Goal: Complete Application Form: Complete application form

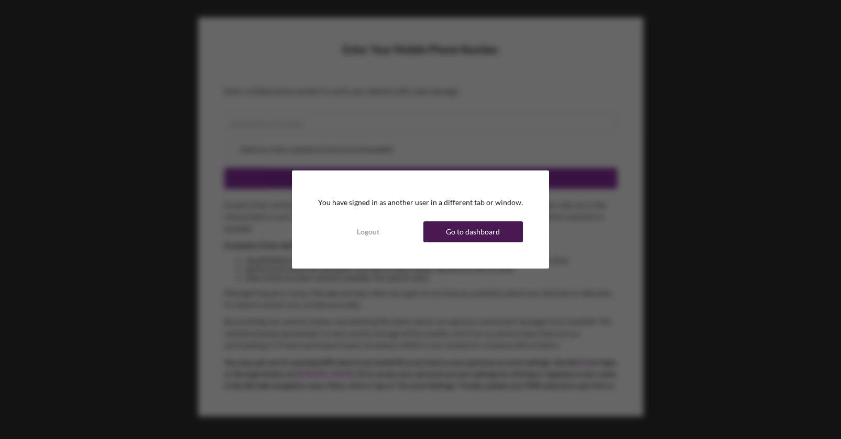
click at [480, 227] on div "Go to dashboard" at bounding box center [473, 231] width 54 height 21
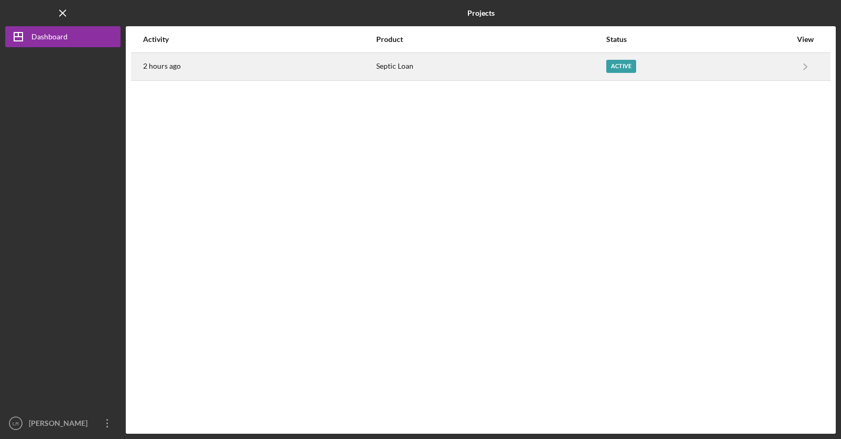
click at [621, 66] on div "Active" at bounding box center [621, 66] width 30 height 13
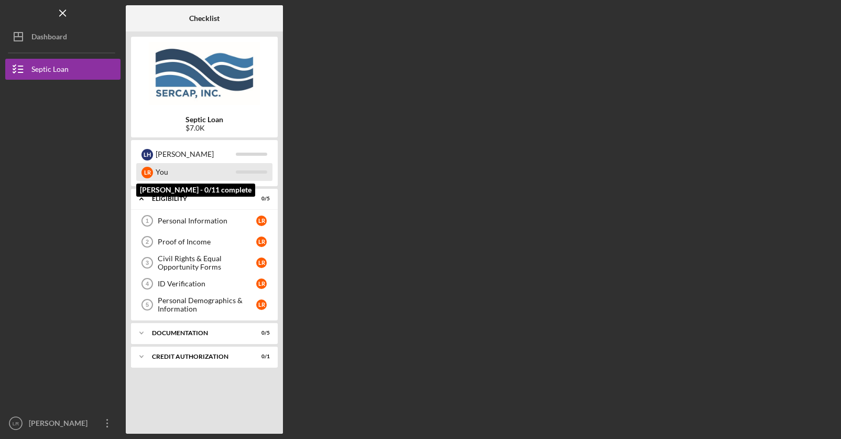
click at [145, 170] on div "L R" at bounding box center [148, 173] width 12 height 12
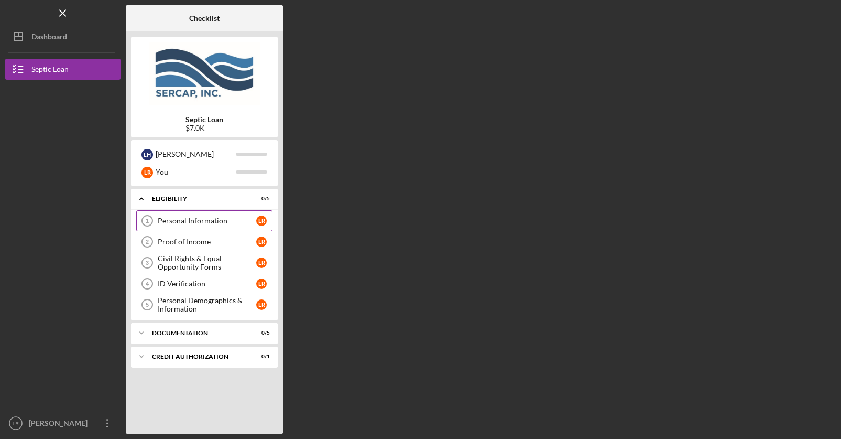
click at [205, 221] on div "Personal Information" at bounding box center [207, 220] width 99 height 8
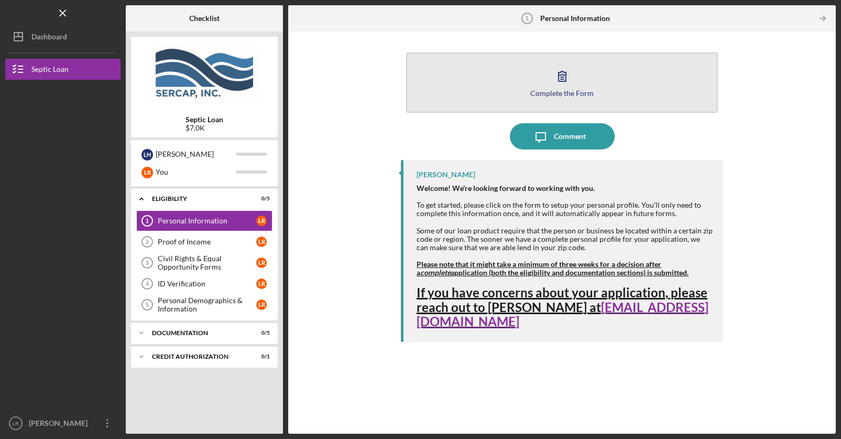
click at [564, 74] on icon "button" at bounding box center [562, 76] width 26 height 26
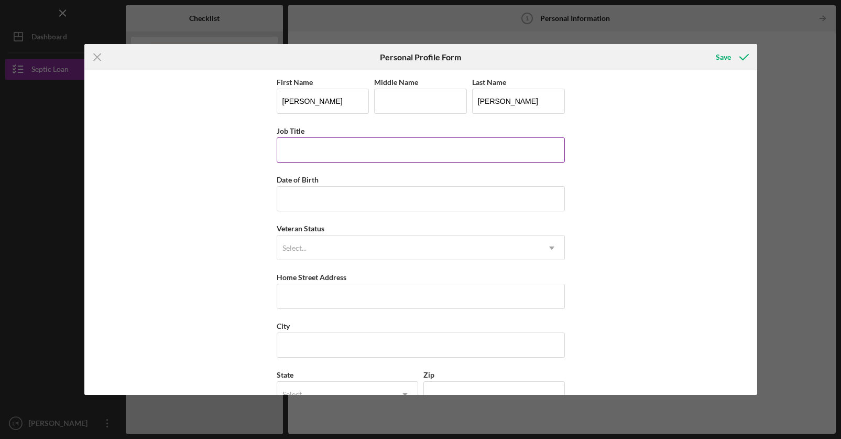
click at [298, 147] on input "Job Title" at bounding box center [421, 149] width 288 height 25
type input "Retired"
type input "[PERSON_NAME]"
type input "[DATE]"
type input "[STREET_ADDRESS]"
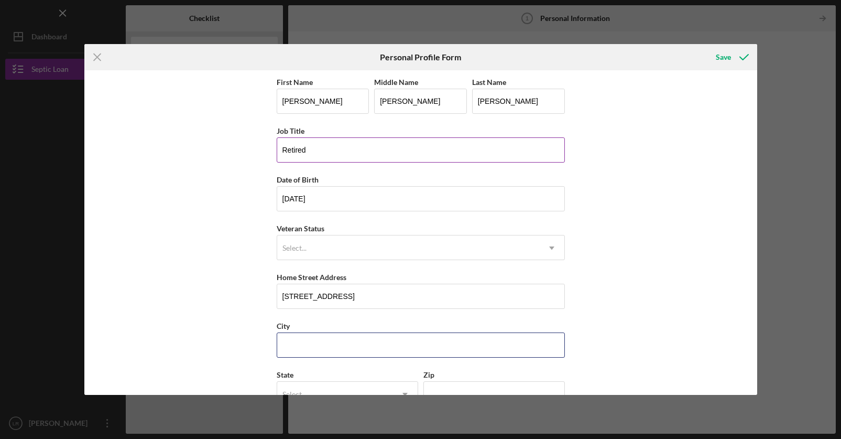
type input "Sebring"
type input "33872"
type input "Highlands"
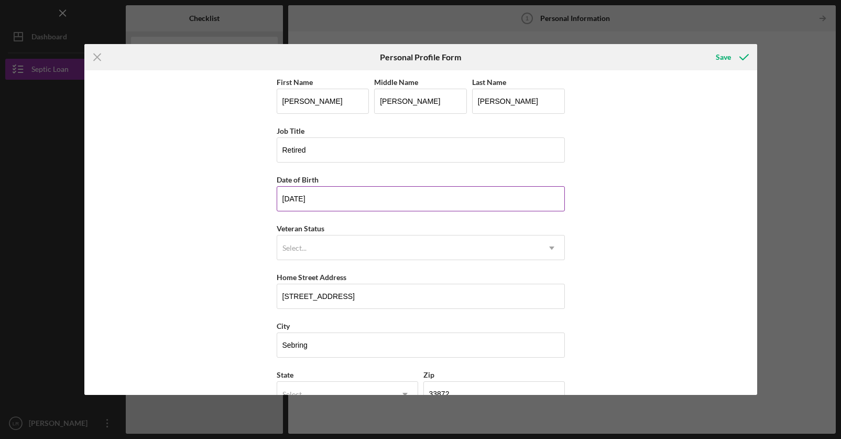
click at [344, 199] on input "[DATE]" at bounding box center [421, 198] width 288 height 25
type input "0m/dd/yyyy"
type input "[DATE]"
click at [190, 275] on div "First Name [PERSON_NAME] Middle Name [PERSON_NAME] Last Name [PERSON_NAME] Job …" at bounding box center [420, 232] width 673 height 325
click at [552, 248] on icon "Icon/Dropdown Arrow" at bounding box center [551, 247] width 25 height 25
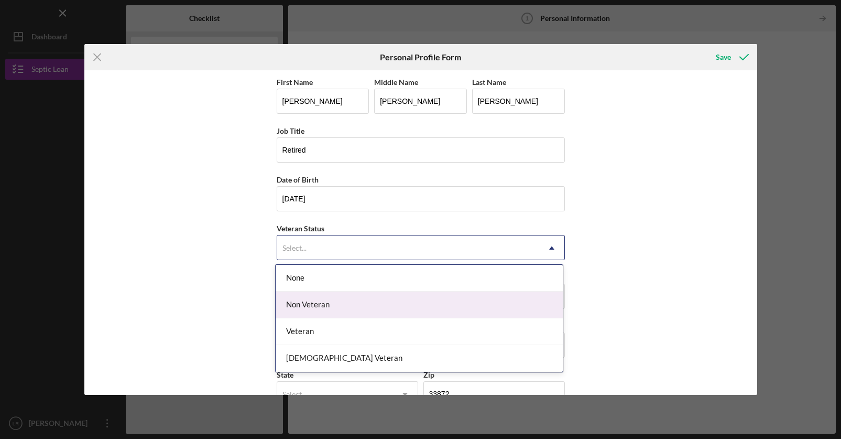
click at [307, 305] on div "Non Veteran" at bounding box center [419, 304] width 287 height 27
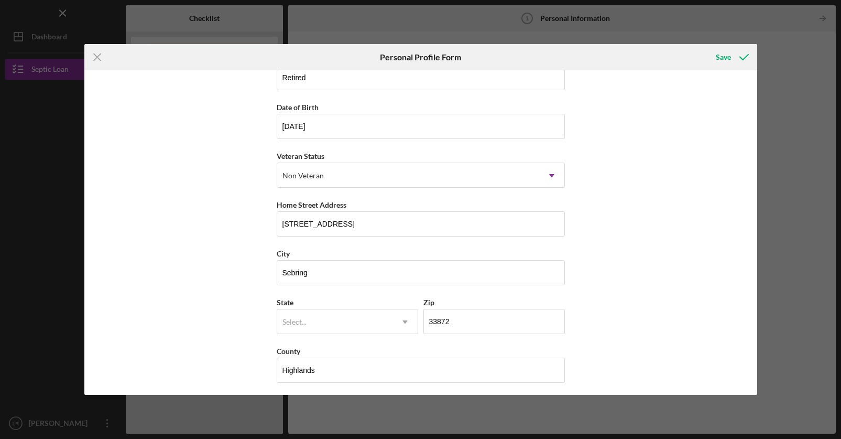
scroll to position [76, 0]
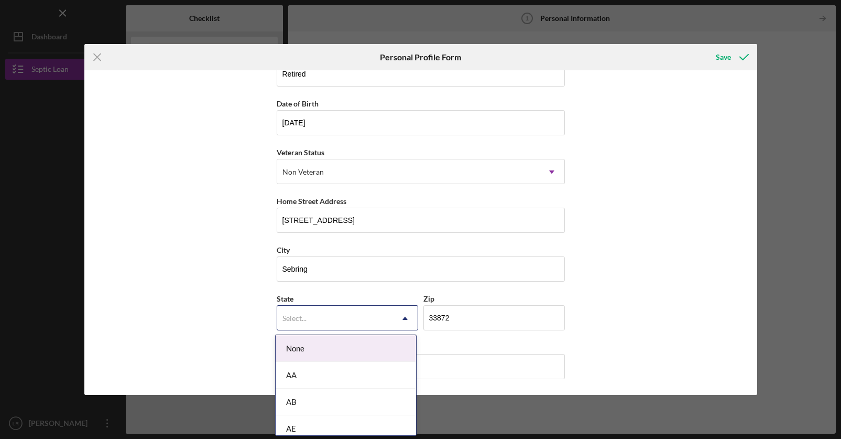
click at [402, 316] on icon "Icon/Dropdown Arrow" at bounding box center [405, 318] width 25 height 25
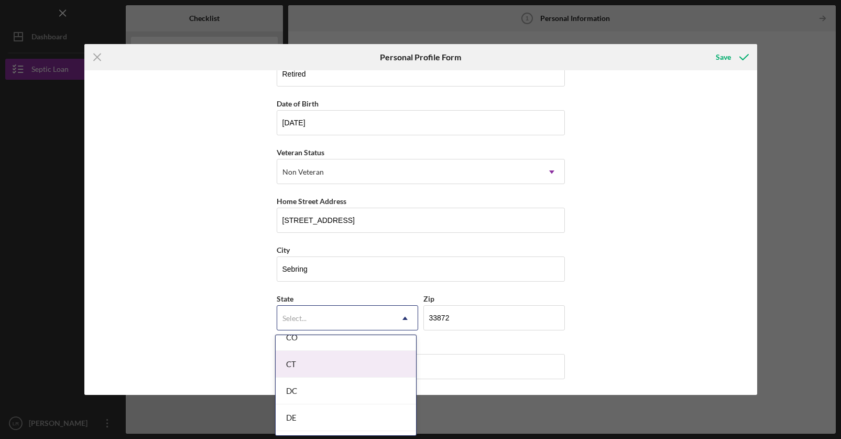
click at [405, 362] on div "CT" at bounding box center [346, 364] width 140 height 27
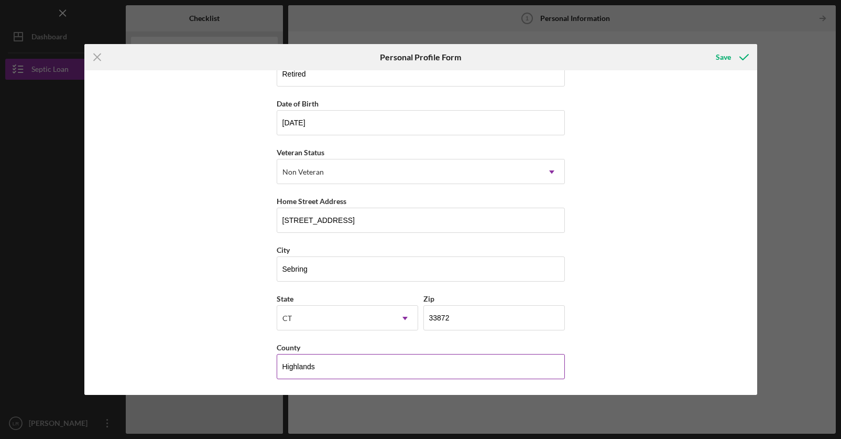
click at [362, 366] on input "Highlands" at bounding box center [421, 366] width 288 height 25
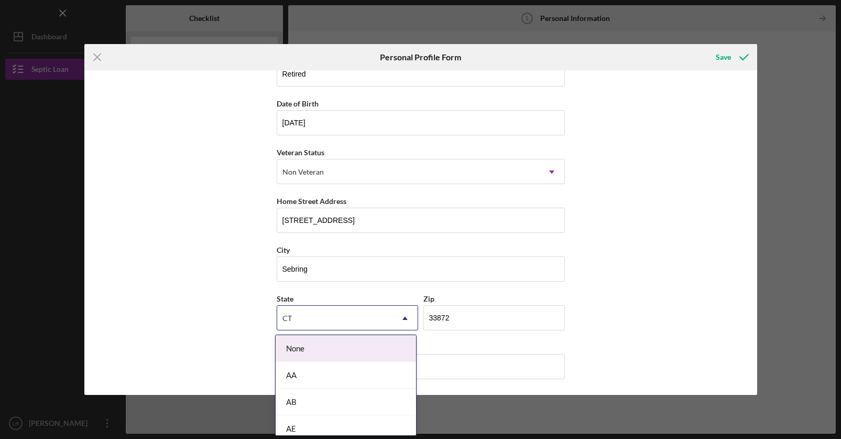
click at [326, 311] on div "CT" at bounding box center [334, 318] width 115 height 24
click at [290, 357] on div "FL" at bounding box center [346, 356] width 140 height 27
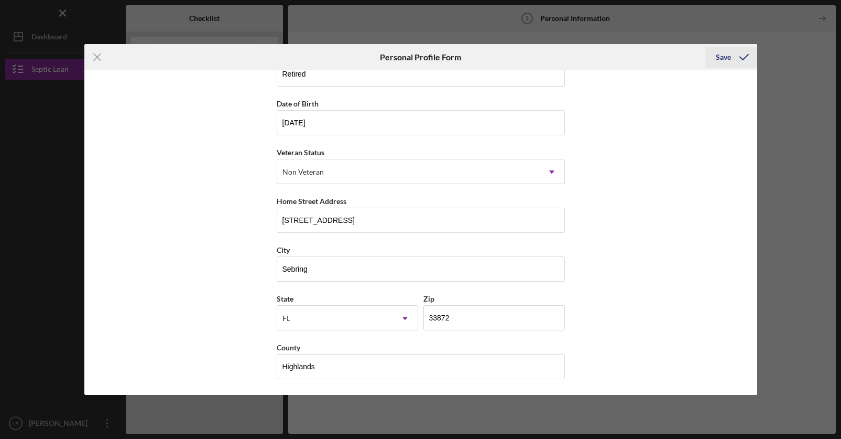
click at [728, 56] on div "Save" at bounding box center [723, 57] width 15 height 21
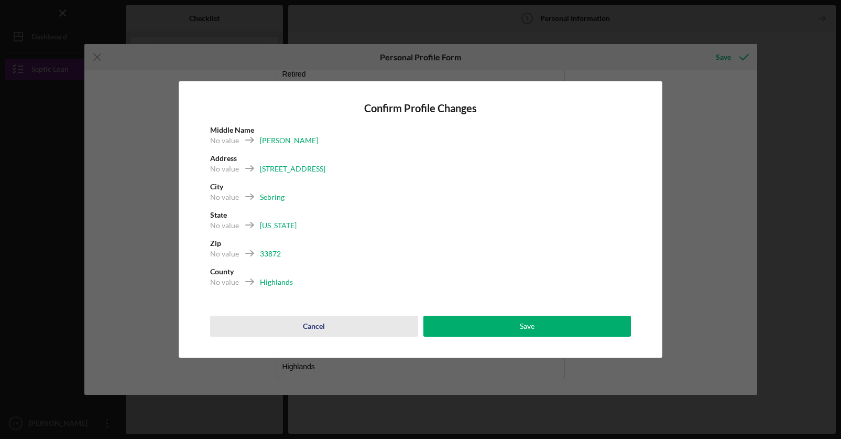
click at [313, 325] on div "Cancel" at bounding box center [314, 326] width 22 height 21
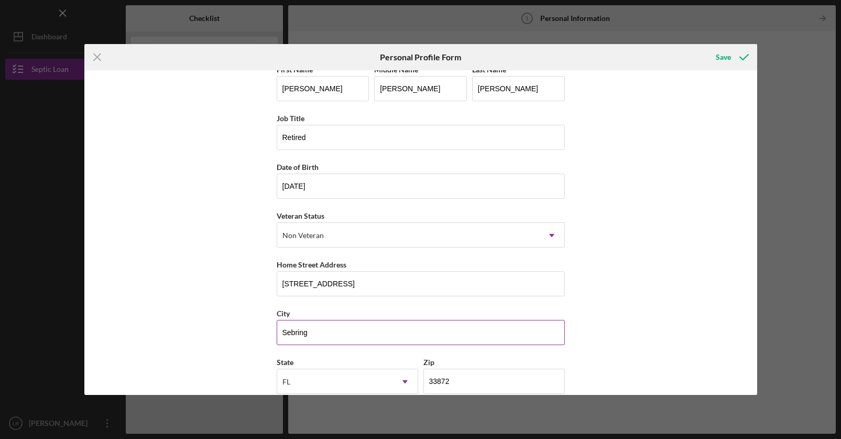
scroll to position [0, 0]
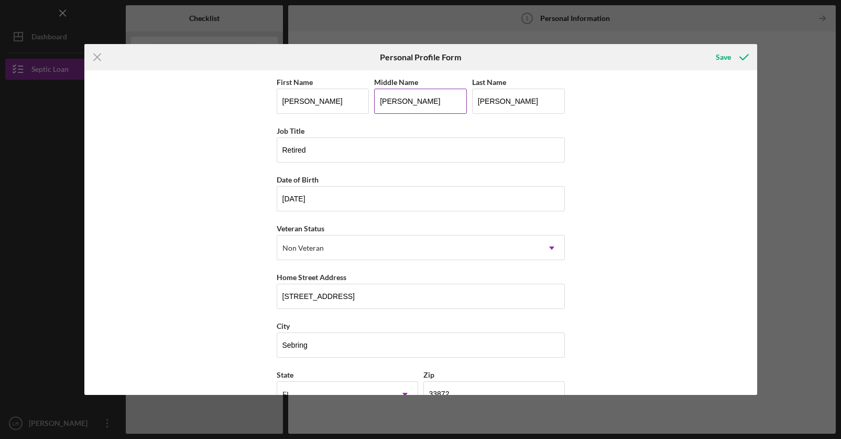
click at [424, 101] on input "[PERSON_NAME]" at bounding box center [420, 101] width 93 height 25
type input "L"
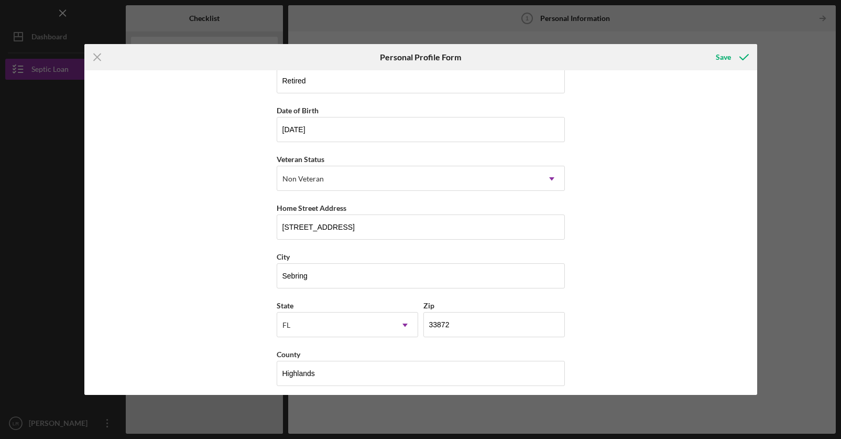
scroll to position [76, 0]
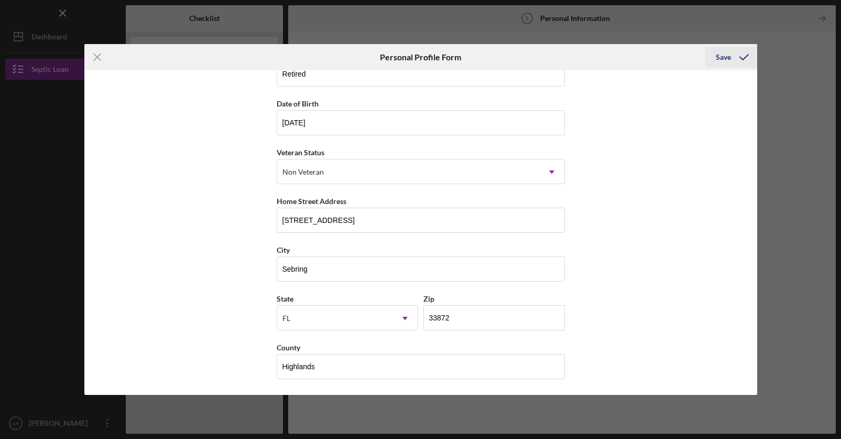
type input "[PERSON_NAME]"
click at [724, 56] on div "Save" at bounding box center [723, 57] width 15 height 21
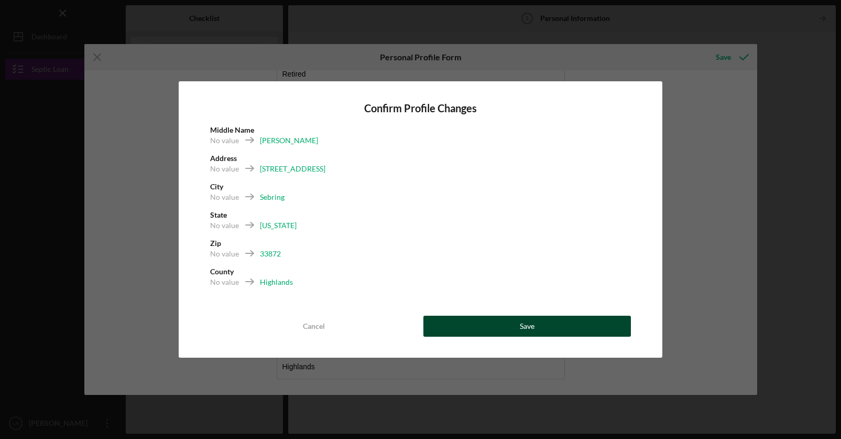
click at [534, 327] on div "Save" at bounding box center [527, 326] width 15 height 21
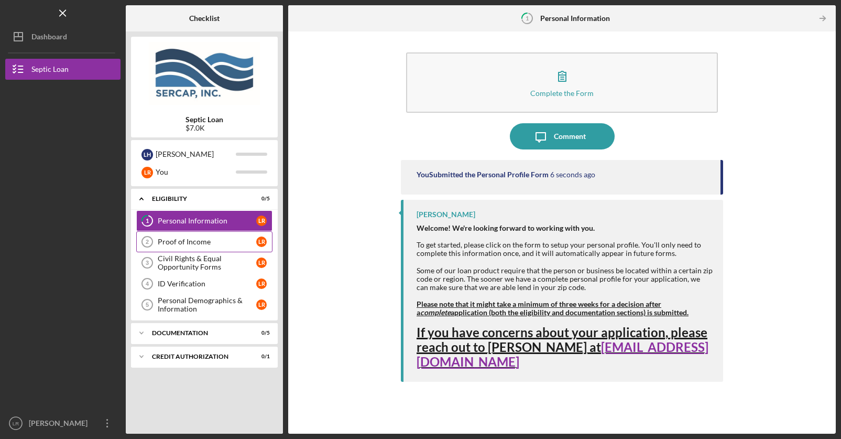
click at [189, 241] on div "Proof of Income" at bounding box center [207, 241] width 99 height 8
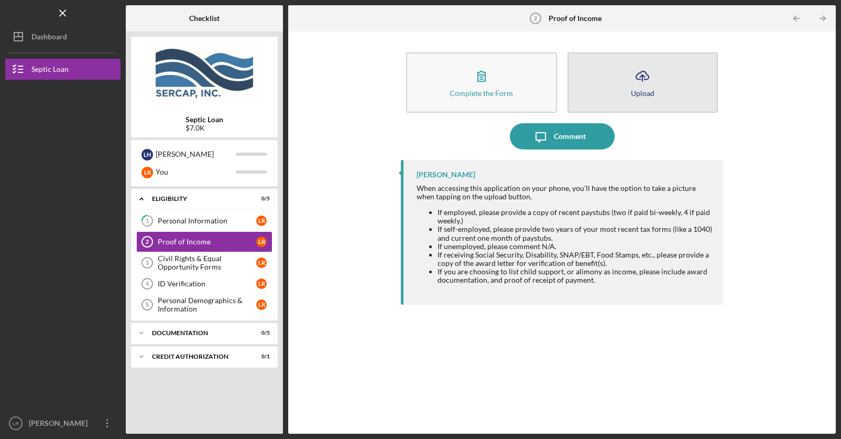
click at [644, 85] on icon "Icon/Upload" at bounding box center [643, 76] width 26 height 26
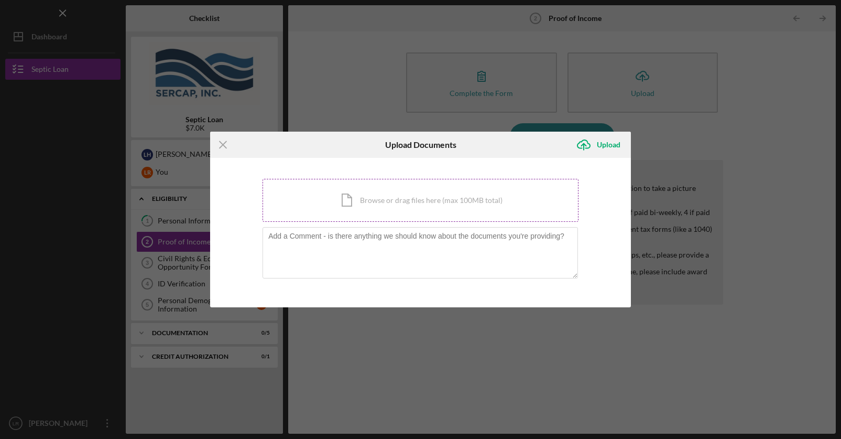
click at [397, 199] on div "Icon/Document Browse or drag files here (max 100MB total) Tap to choose files o…" at bounding box center [421, 200] width 316 height 43
click at [431, 203] on div "Icon/Document Browse or drag files here (max 100MB total) Tap to choose files o…" at bounding box center [421, 200] width 316 height 43
click at [352, 201] on div "Icon/Document Browse or drag files here (max 100MB total) Tap to choose files o…" at bounding box center [421, 200] width 316 height 43
click at [478, 205] on div "Icon/Document Browse or drag files here (max 100MB total) Tap to choose files o…" at bounding box center [421, 200] width 316 height 43
drag, startPoint x: 222, startPoint y: 143, endPoint x: 233, endPoint y: 146, distance: 11.4
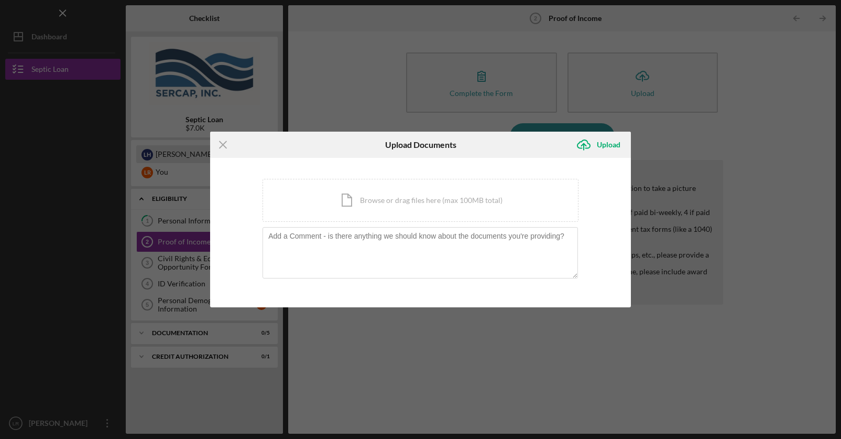
click at [223, 143] on icon "Icon/Menu Close" at bounding box center [223, 145] width 26 height 26
